Goal: Task Accomplishment & Management: Complete application form

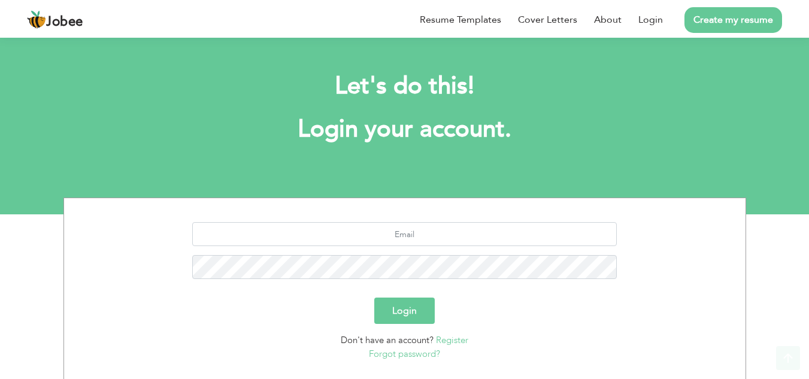
scroll to position [75, 0]
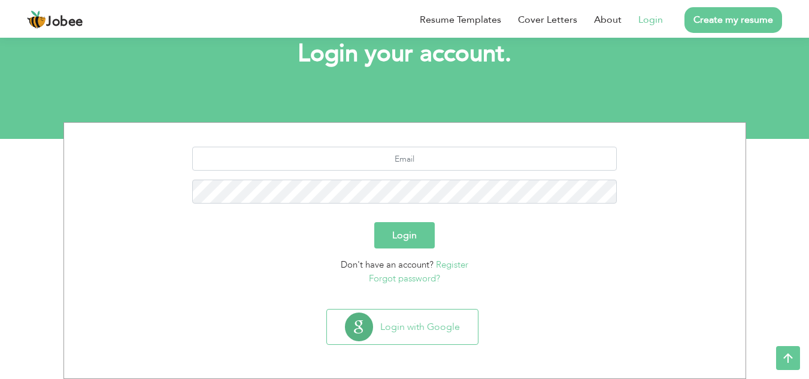
scroll to position [75, 0]
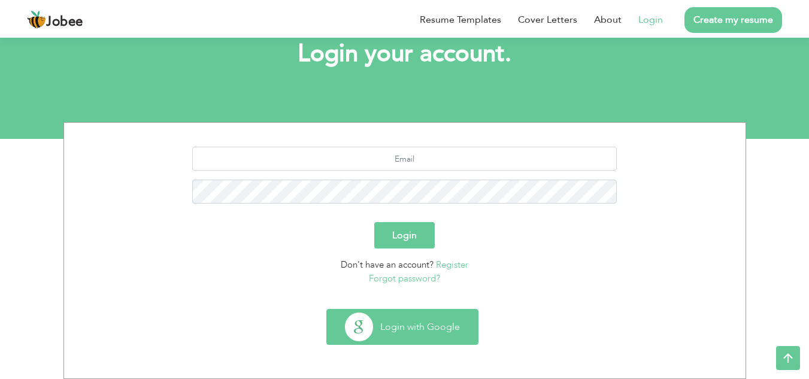
click at [412, 335] on button "Login with Google" at bounding box center [402, 326] width 151 height 35
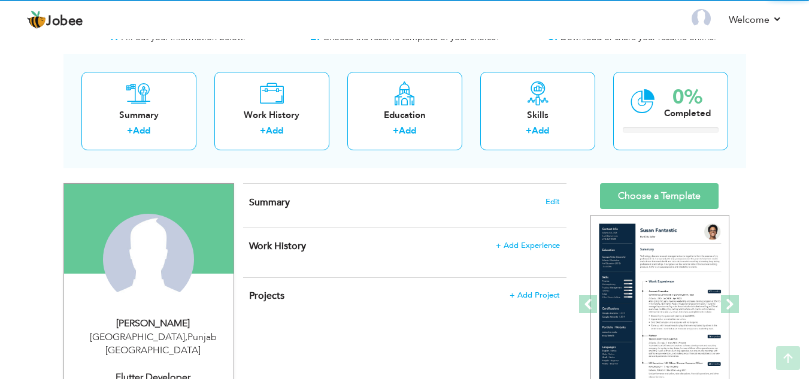
scroll to position [42, 0]
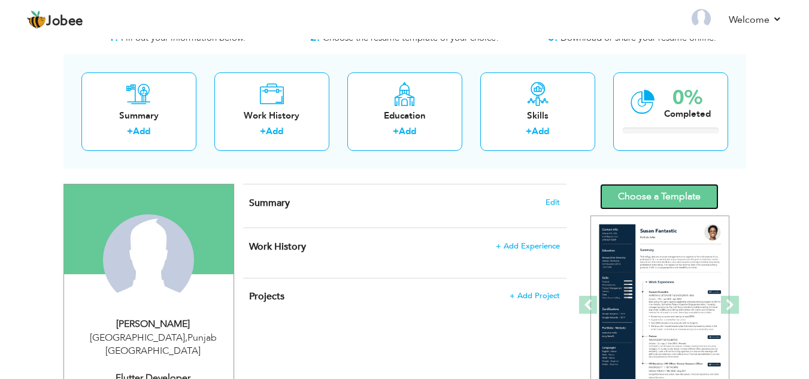
click at [656, 192] on link "Choose a Template" at bounding box center [659, 197] width 119 height 26
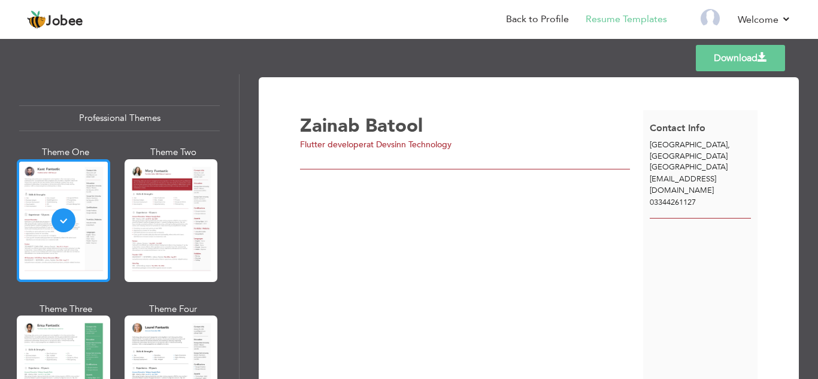
drag, startPoint x: 71, startPoint y: 212, endPoint x: 46, endPoint y: 202, distance: 27.1
click at [46, 202] on div at bounding box center [63, 220] width 93 height 123
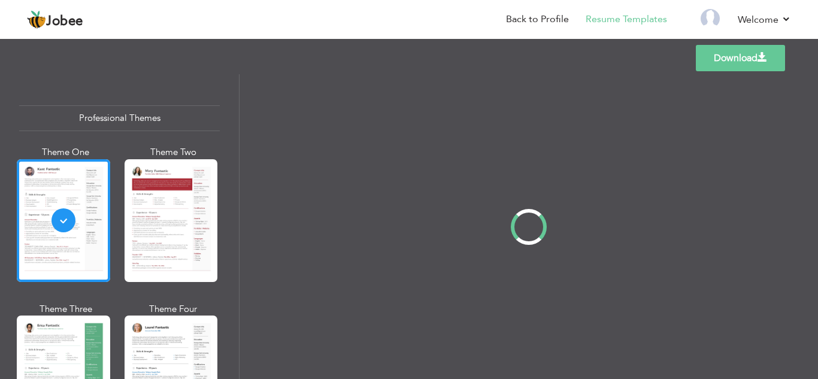
click at [46, 202] on div "Professional Themes Theme One Theme Two Theme Three Theme Four" at bounding box center [409, 226] width 818 height 305
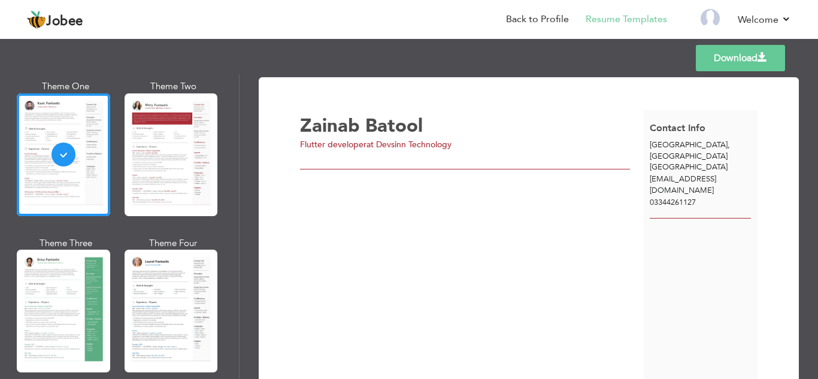
scroll to position [70, 0]
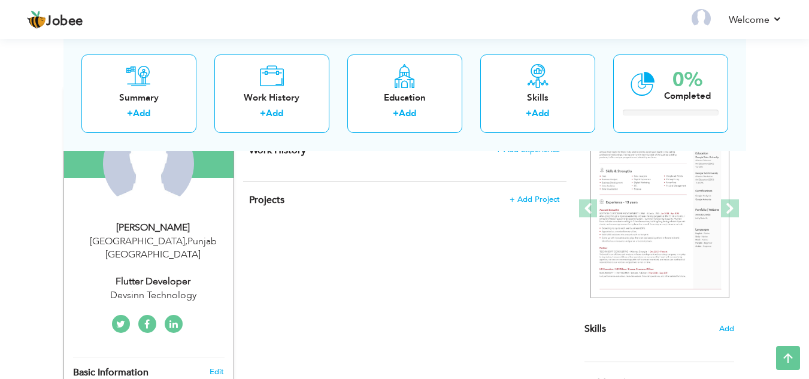
scroll to position [135, 0]
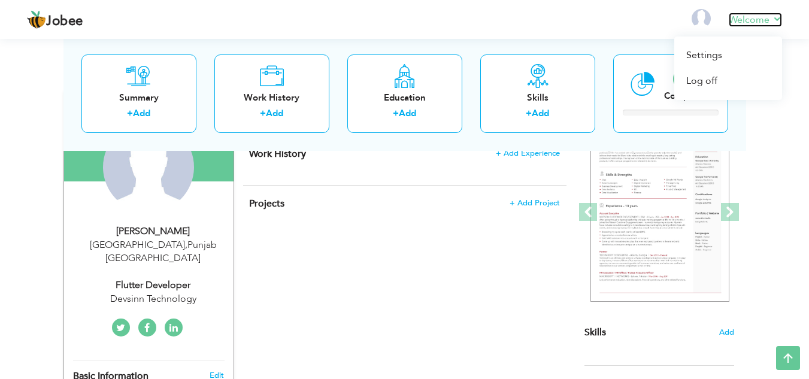
click at [764, 25] on link "Welcome" at bounding box center [755, 20] width 53 height 14
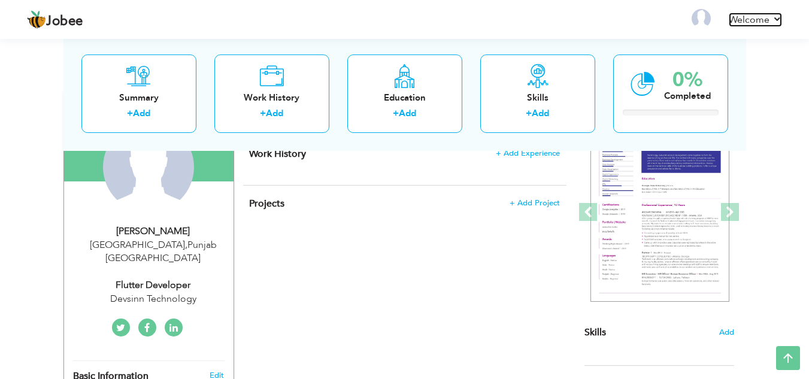
scroll to position [0, 0]
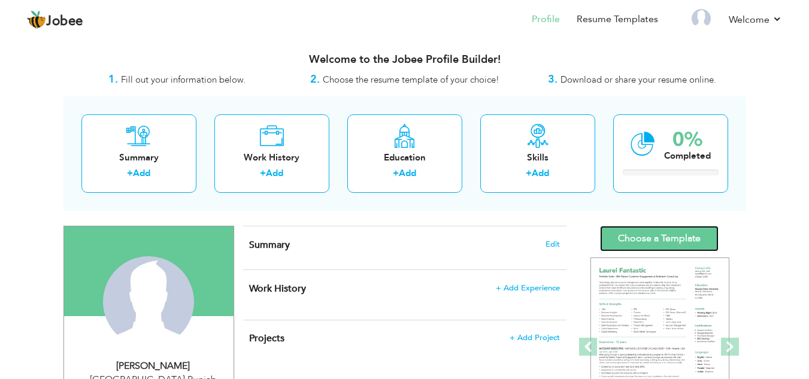
click at [644, 236] on link "Choose a Template" at bounding box center [659, 239] width 119 height 26
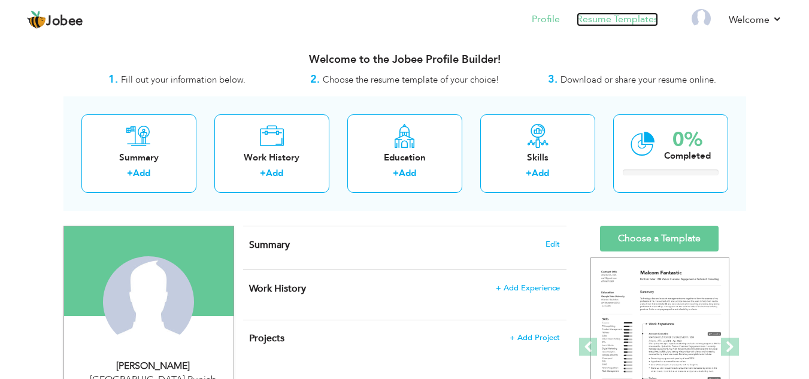
click at [617, 19] on link "Resume Templates" at bounding box center [616, 20] width 81 height 14
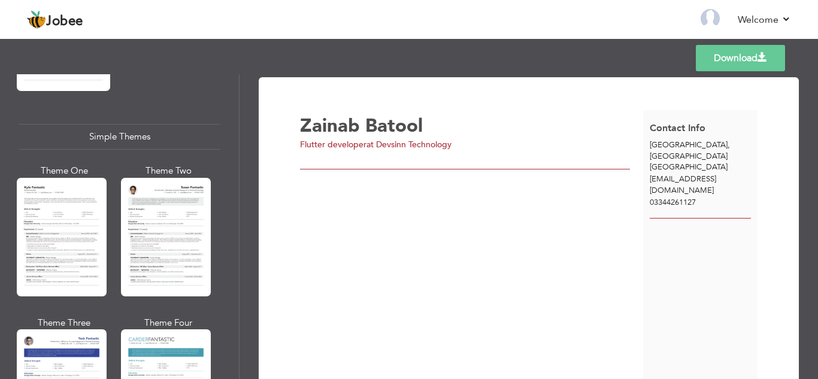
scroll to position [2136, 0]
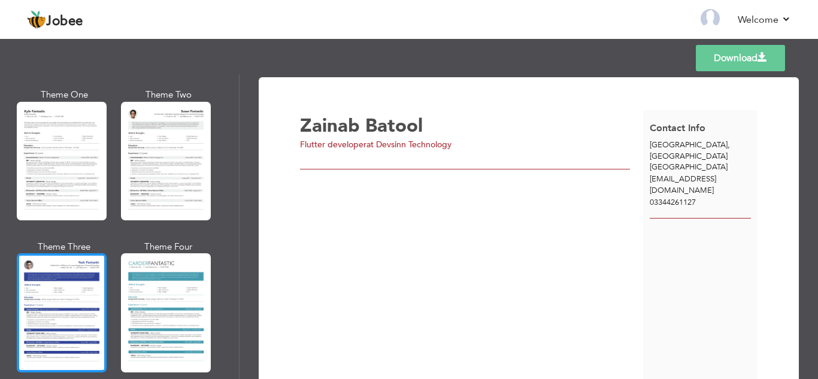
click at [83, 268] on div at bounding box center [62, 312] width 90 height 119
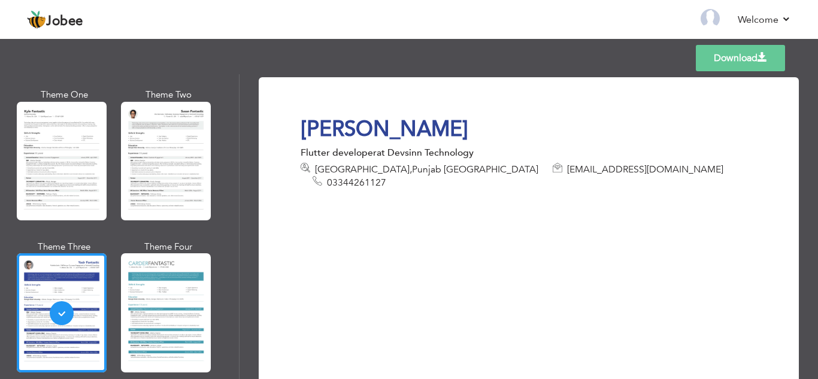
scroll to position [132, 0]
